Goal: Task Accomplishment & Management: Manage account settings

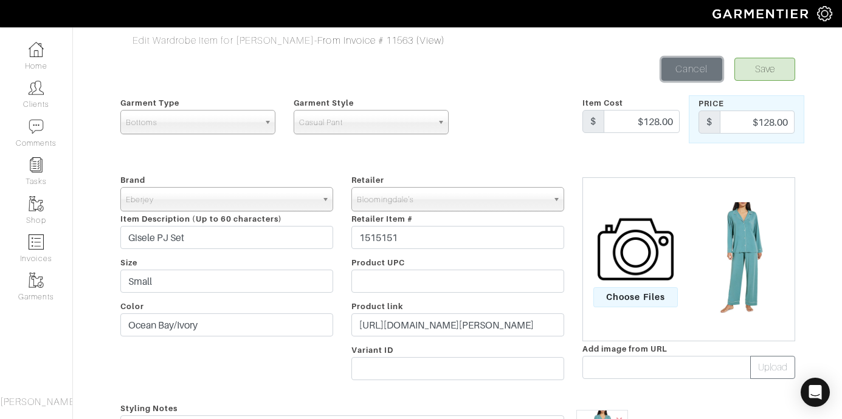
click at [691, 78] on link "Cancel" at bounding box center [691, 69] width 61 height 23
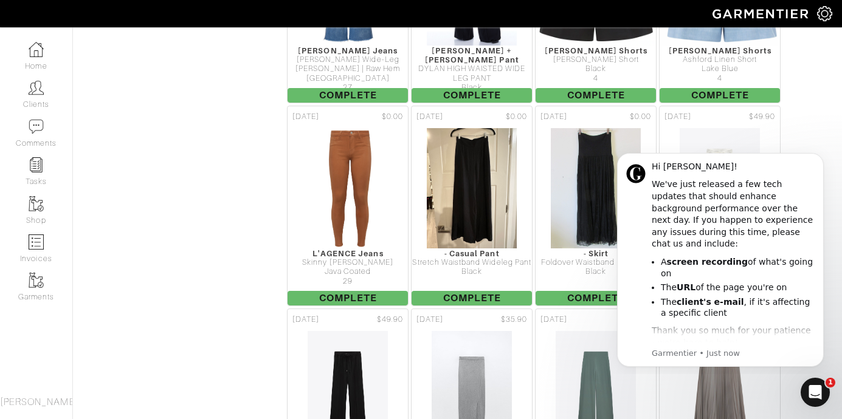
scroll to position [6047, 0]
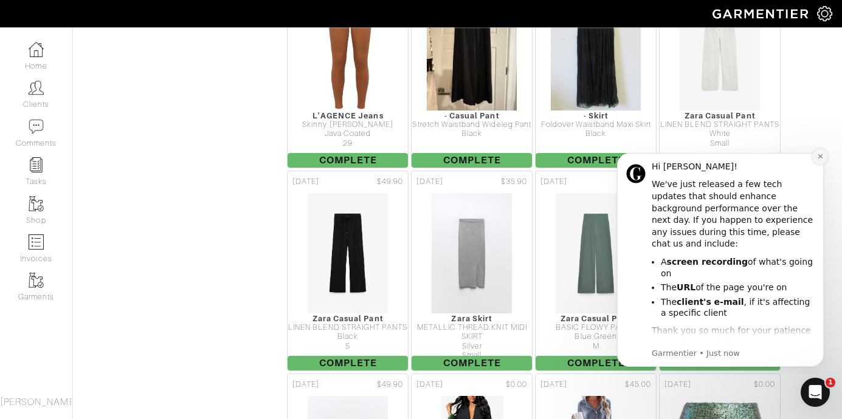
click at [821, 156] on icon "Dismiss notification" at bounding box center [820, 156] width 7 height 7
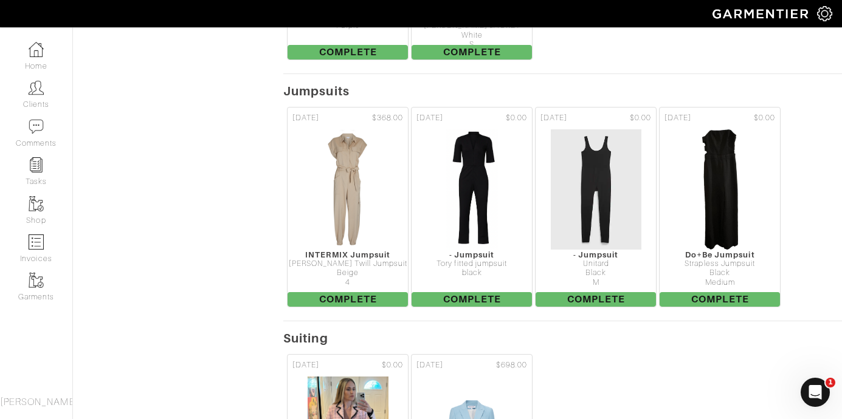
scroll to position [15460, 0]
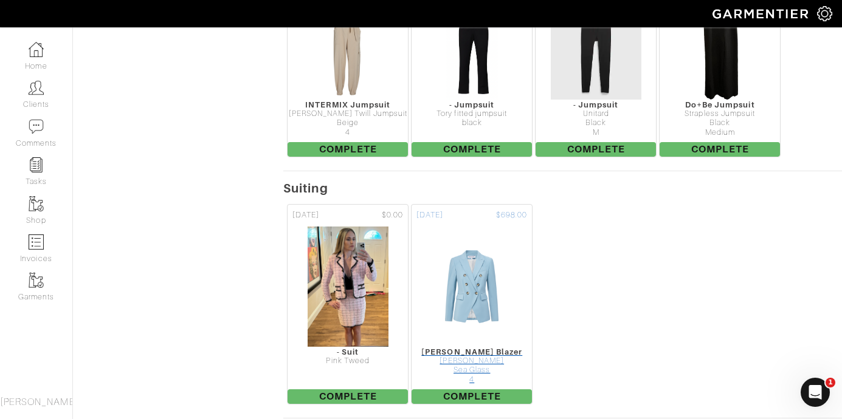
click at [451, 226] on img at bounding box center [471, 287] width 97 height 122
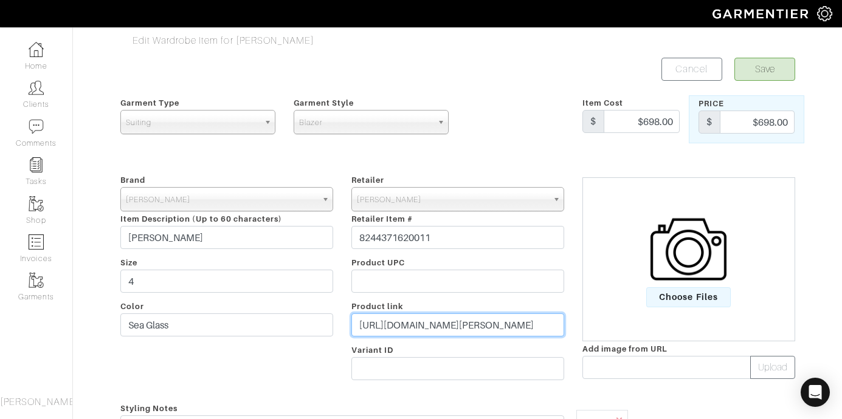
drag, startPoint x: 357, startPoint y: 330, endPoint x: 558, endPoint y: 357, distance: 203.0
click at [558, 357] on div "Retailer - 032c 1017 ALYX 9SM 111SKIN 11 by [PERSON_NAME] 11 [PERSON_NAME] 12 S…" at bounding box center [457, 280] width 231 height 214
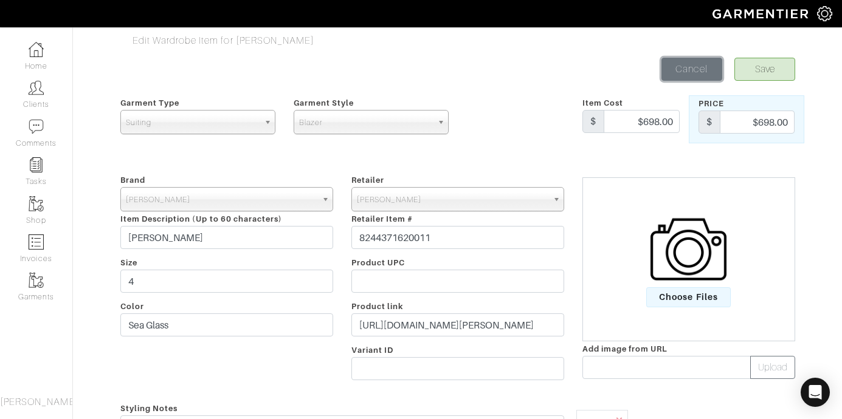
click at [706, 79] on link "Cancel" at bounding box center [691, 69] width 61 height 23
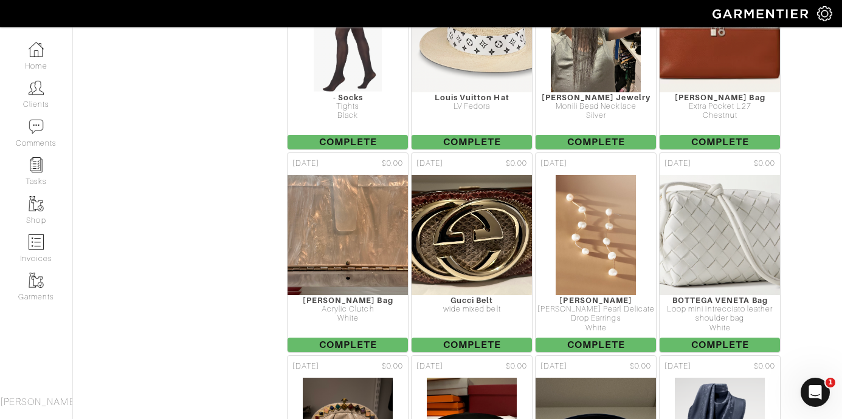
scroll to position [12992, 0]
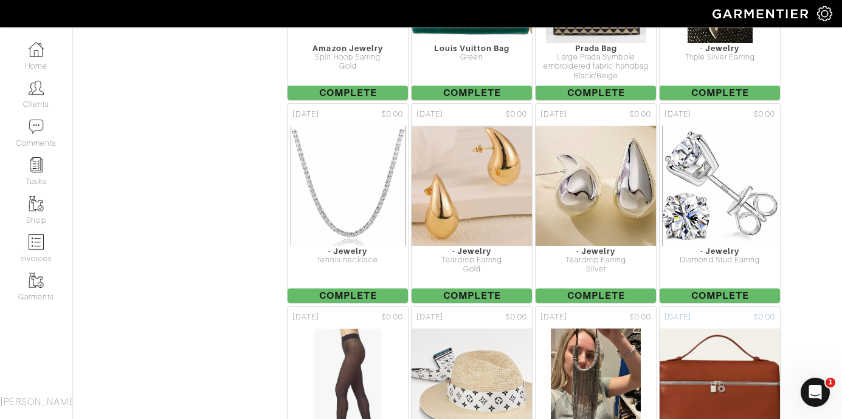
click at [753, 364] on img at bounding box center [719, 389] width 173 height 122
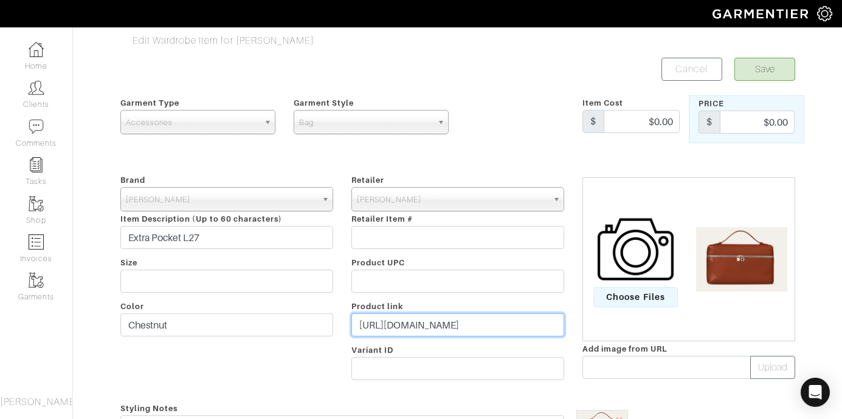
scroll to position [0, 227]
drag, startPoint x: 355, startPoint y: 326, endPoint x: 596, endPoint y: 328, distance: 241.3
click at [597, 329] on div "Brand - 032c 1017 ALYX 9SM 111SKIN 11 by [PERSON_NAME] 11 [PERSON_NAME] 12 Stor…" at bounding box center [457, 280] width 693 height 214
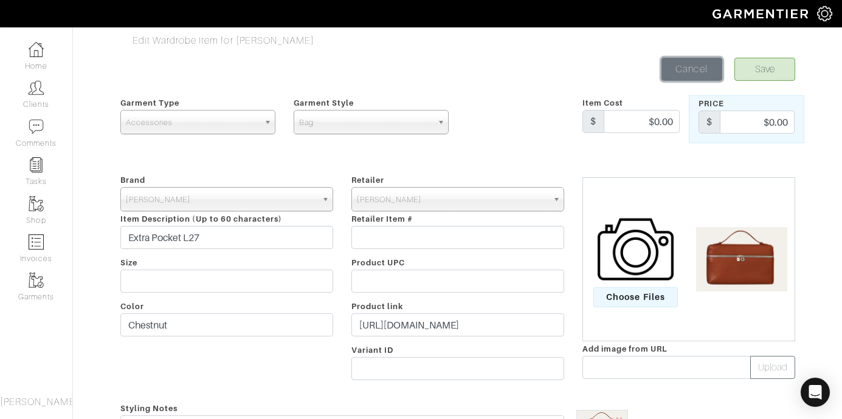
click at [695, 76] on link "Cancel" at bounding box center [691, 69] width 61 height 23
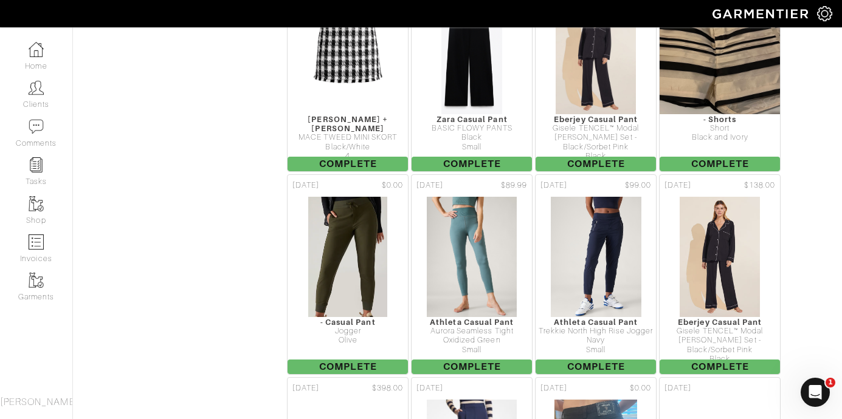
scroll to position [6664, 0]
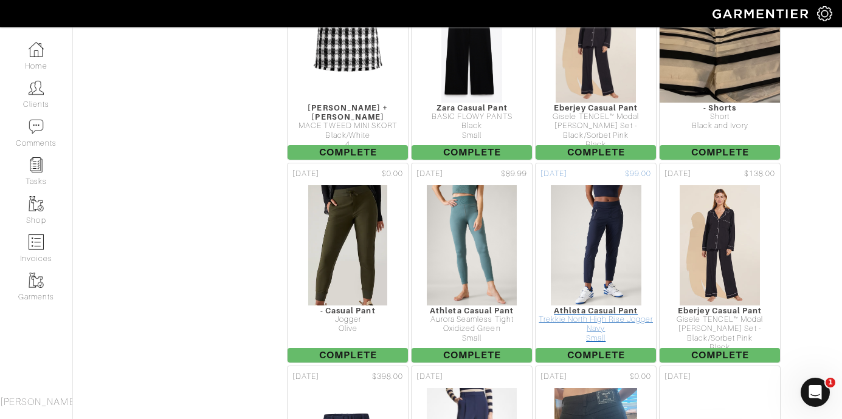
click at [607, 187] on img at bounding box center [596, 246] width 92 height 122
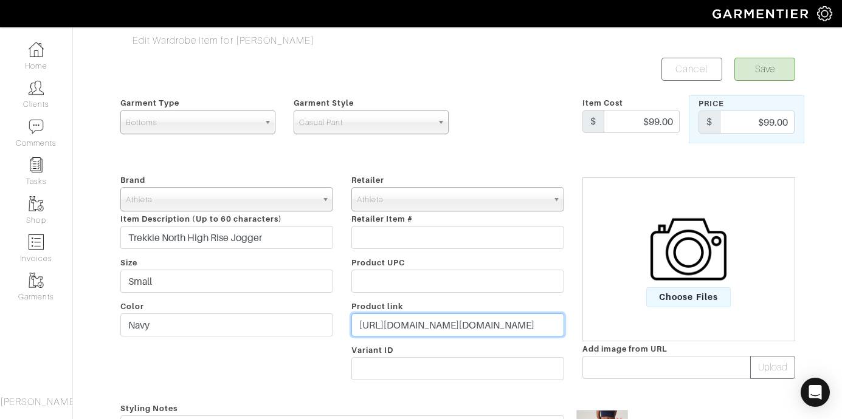
scroll to position [0, 993]
drag, startPoint x: 359, startPoint y: 326, endPoint x: 599, endPoint y: 331, distance: 240.2
click at [599, 331] on div "Brand - 032c 1017 ALYX 9SM 111SKIN 11 by [PERSON_NAME] 11 [PERSON_NAME] 12 Stor…" at bounding box center [457, 280] width 693 height 214
click at [444, 255] on div "Retailer - 032c 1017 ALYX 9SM 111SKIN 11 by [PERSON_NAME] 11 [PERSON_NAME] 12 S…" at bounding box center [457, 280] width 231 height 214
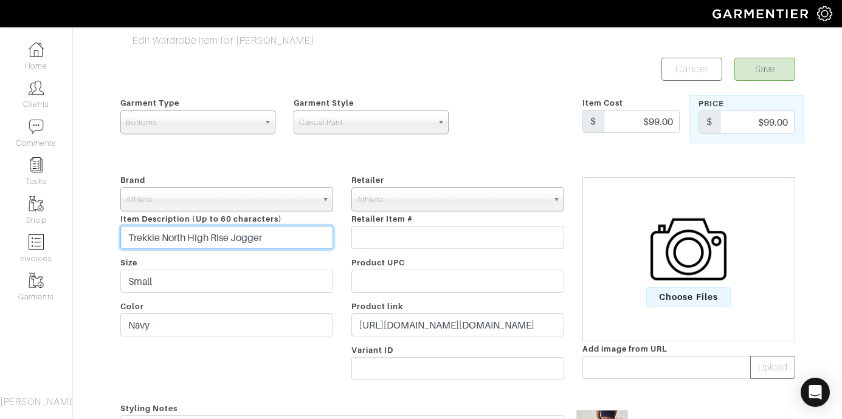
drag, startPoint x: 287, startPoint y: 243, endPoint x: 124, endPoint y: 229, distance: 163.5
click at [124, 229] on input "Trekkie North High Rise Jogger" at bounding box center [226, 237] width 213 height 23
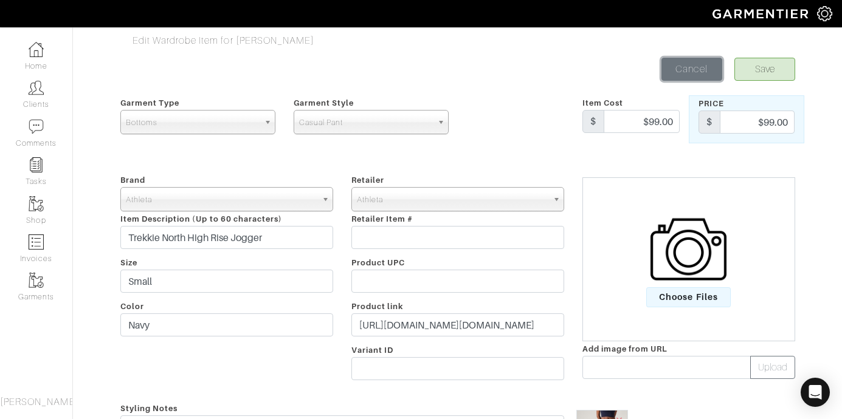
click at [691, 71] on link "Cancel" at bounding box center [691, 69] width 61 height 23
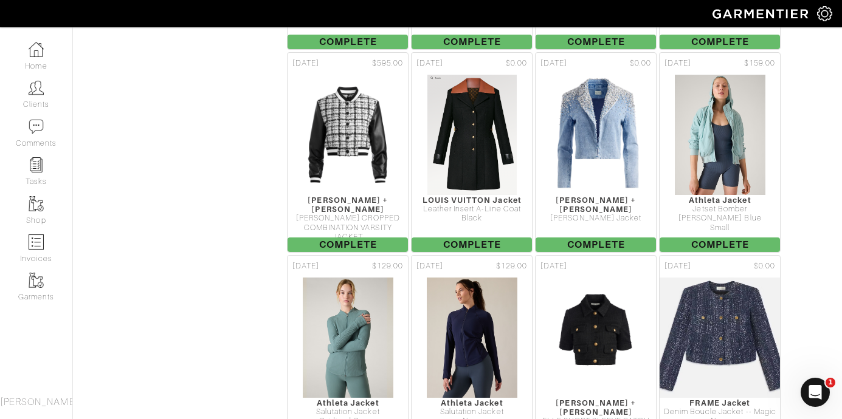
scroll to position [14769, 0]
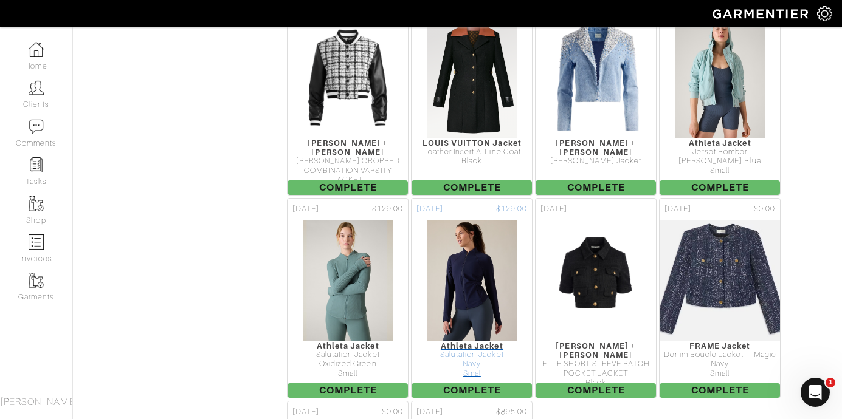
click at [481, 241] on img at bounding box center [472, 281] width 92 height 122
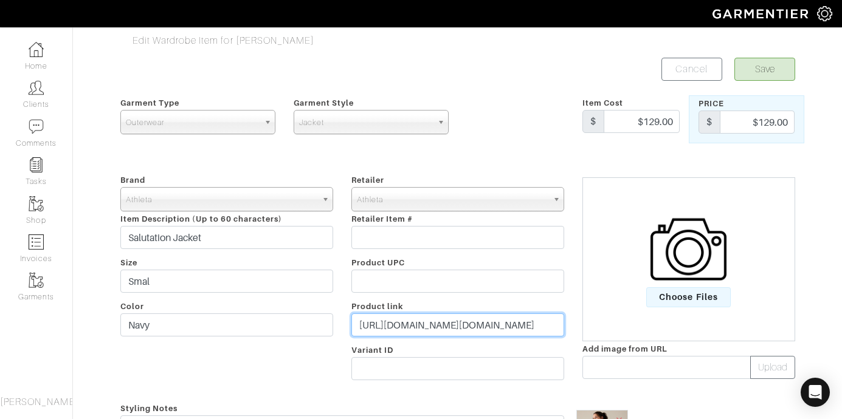
scroll to position [0, 1000]
drag, startPoint x: 357, startPoint y: 325, endPoint x: 633, endPoint y: 342, distance: 277.1
click at [633, 342] on div "Brand - 032c 1017 ALYX 9SM 111SKIN 11 by [PERSON_NAME] 11 [PERSON_NAME] 12 Stor…" at bounding box center [457, 280] width 693 height 214
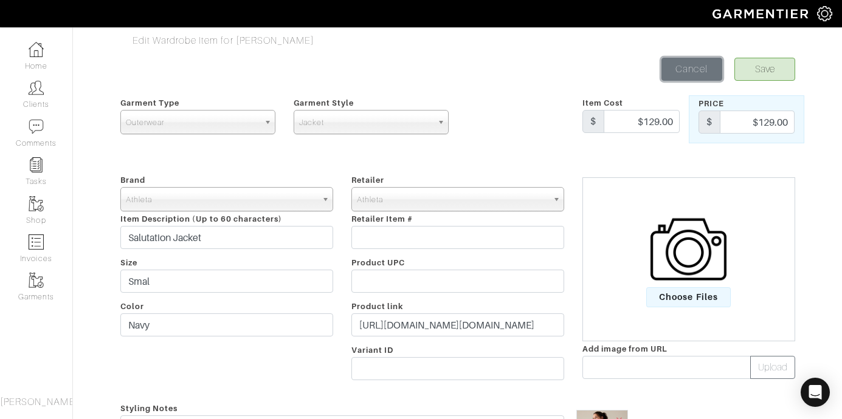
click at [693, 68] on link "Cancel" at bounding box center [691, 69] width 61 height 23
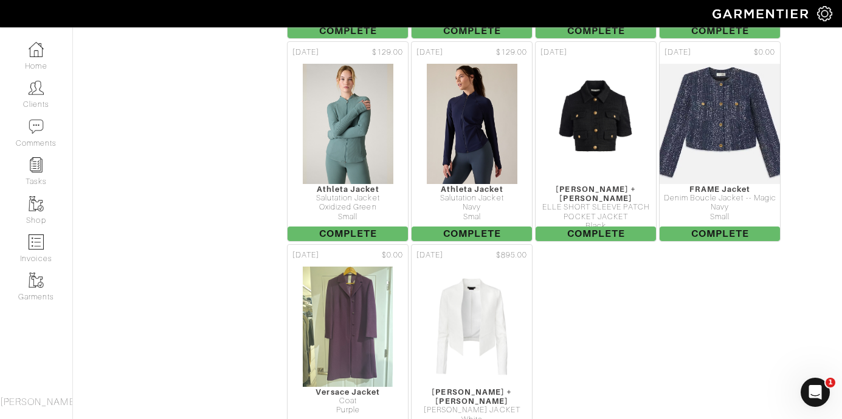
scroll to position [14821, 0]
